Goal: Contribute content

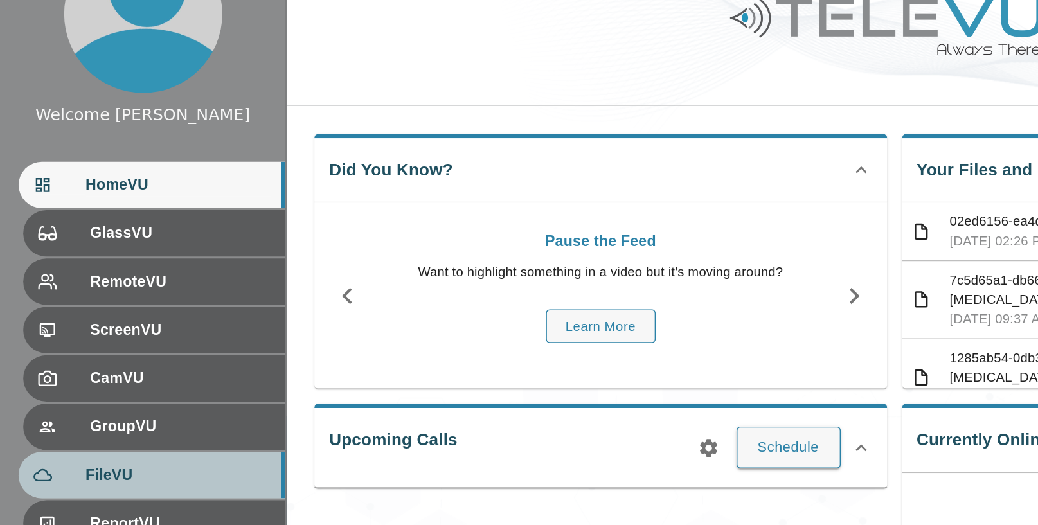
click at [76, 371] on div "FileVU" at bounding box center [105, 380] width 184 height 32
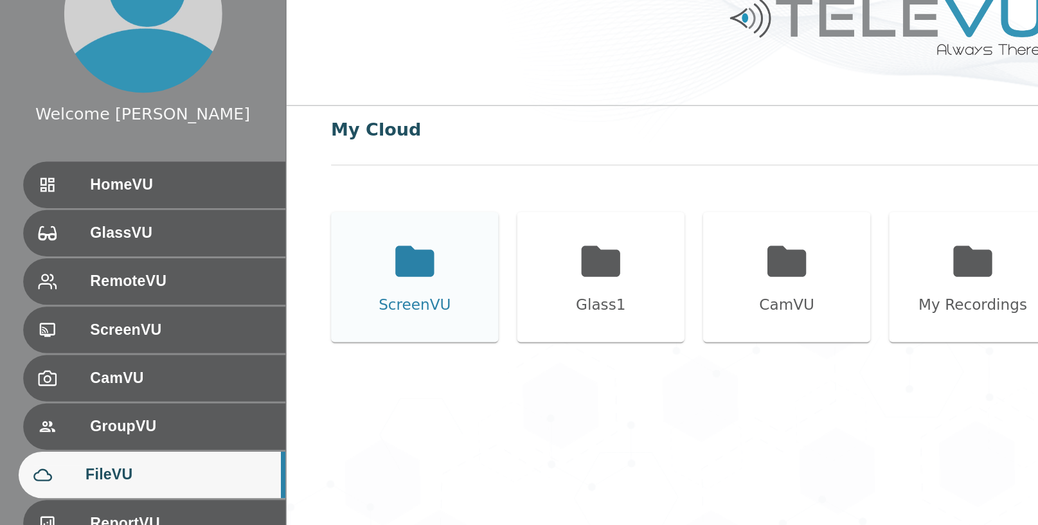
click at [290, 245] on icon at bounding box center [287, 232] width 32 height 32
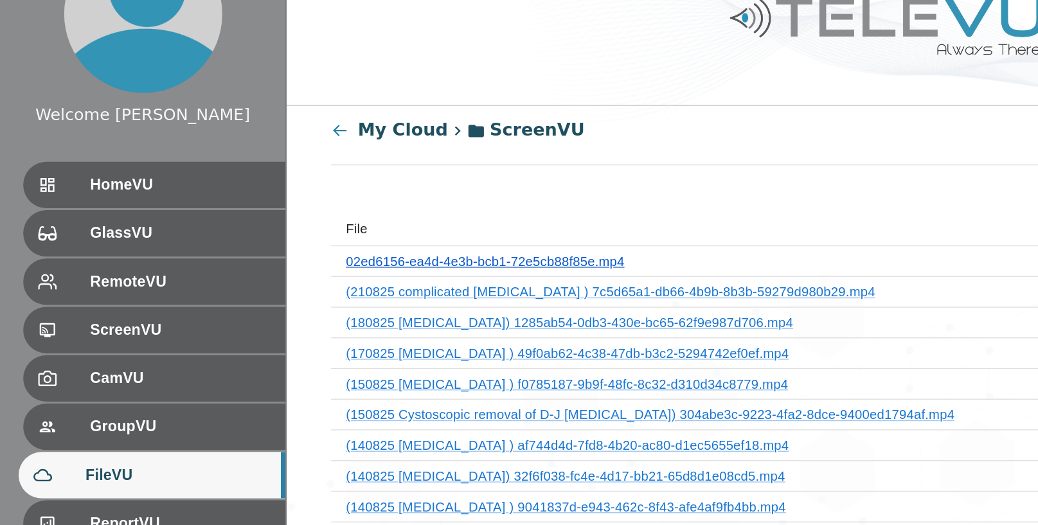
click at [373, 235] on link "02ed6156-ea4d-4e3b-bcb1-72e5cb88f85e.mp4" at bounding box center [335, 232] width 192 height 10
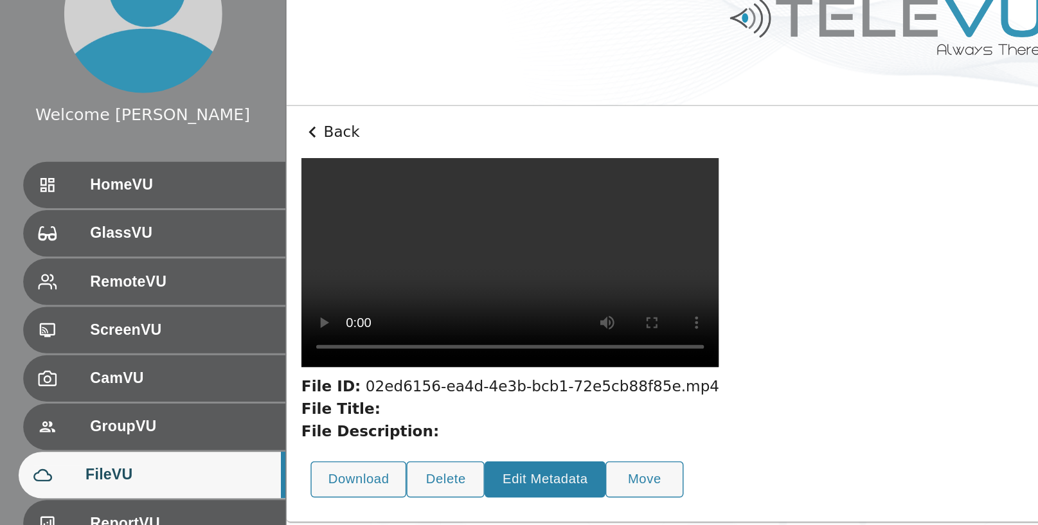
click at [384, 370] on button "Edit Metadata" at bounding box center [377, 382] width 84 height 25
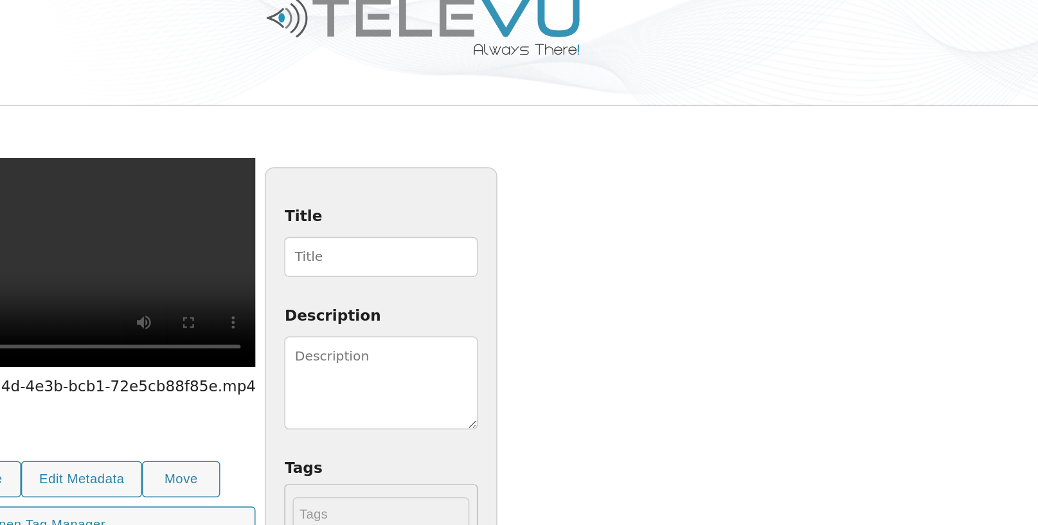
click at [650, 224] on input "Title" at bounding box center [584, 229] width 134 height 28
type input "210825 [MEDICAL_DATA]"
click at [650, 306] on textarea "Description" at bounding box center [584, 316] width 134 height 64
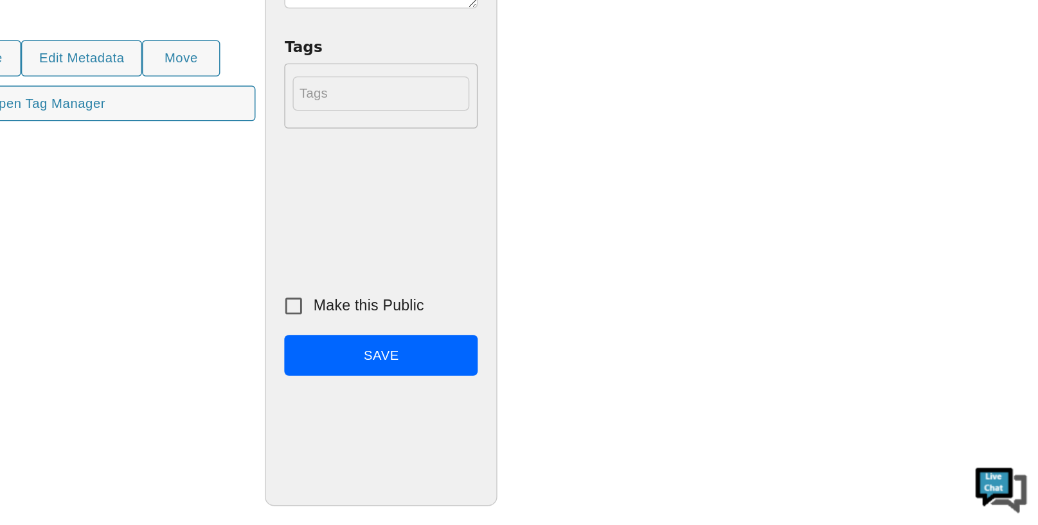
scroll to position [183, 0]
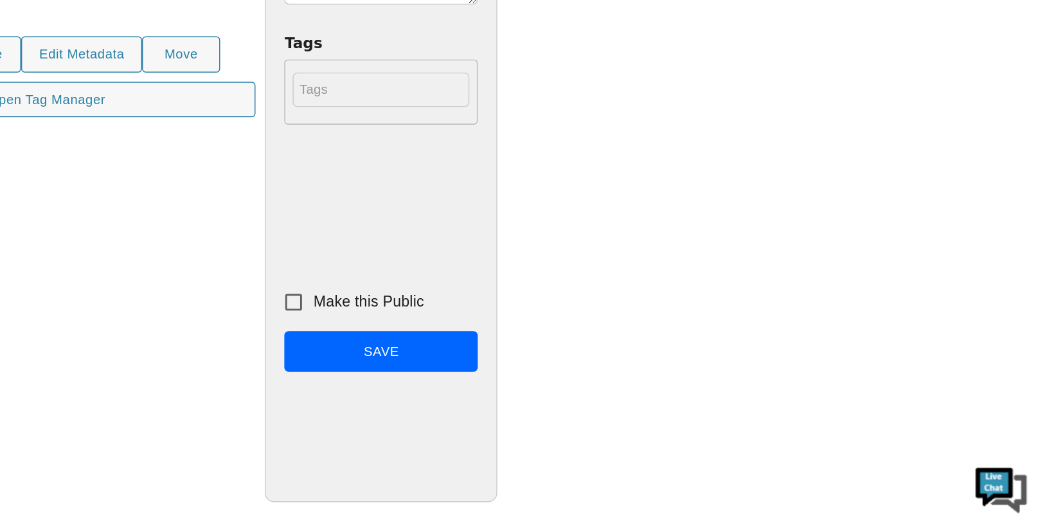
type textarea "[DEMOGRAPHIC_DATA] [DEMOGRAPHIC_DATA]. Uncomplicated."
click at [537, 367] on input "Make this Public" at bounding box center [523, 370] width 27 height 27
checkbox input "true"
click at [650, 402] on button "Save" at bounding box center [584, 405] width 134 height 29
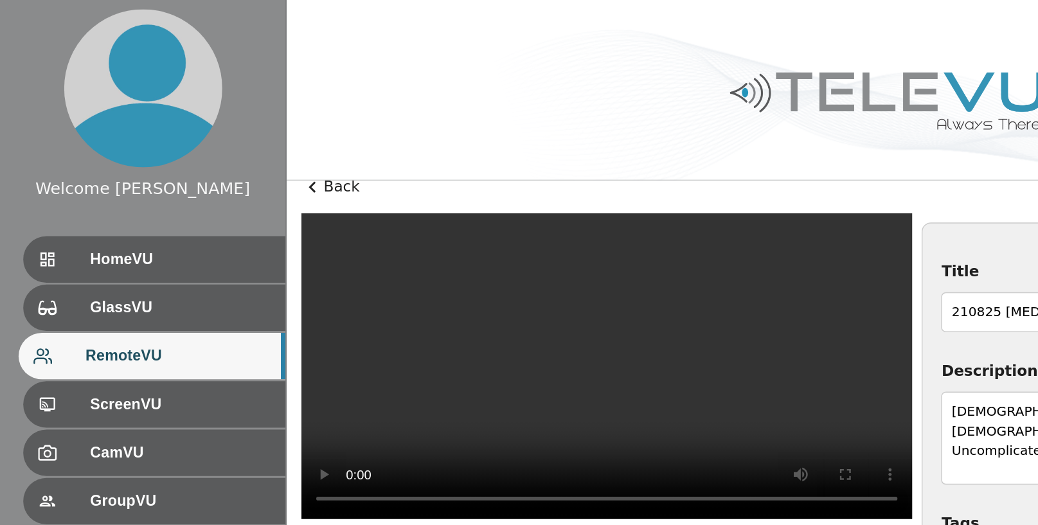
scroll to position [0, 0]
